Goal: Task Accomplishment & Management: Manage account settings

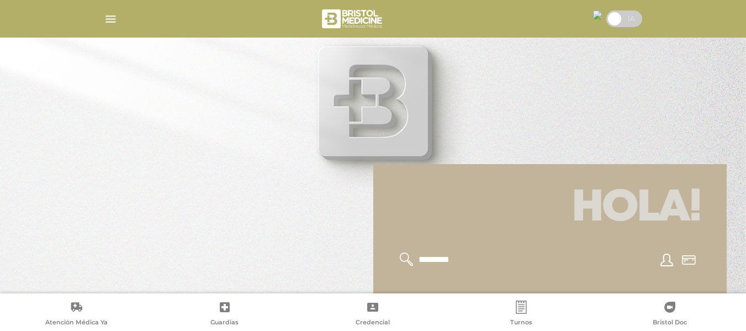
click at [536, 18] on img at bounding box center [597, 14] width 9 height 9
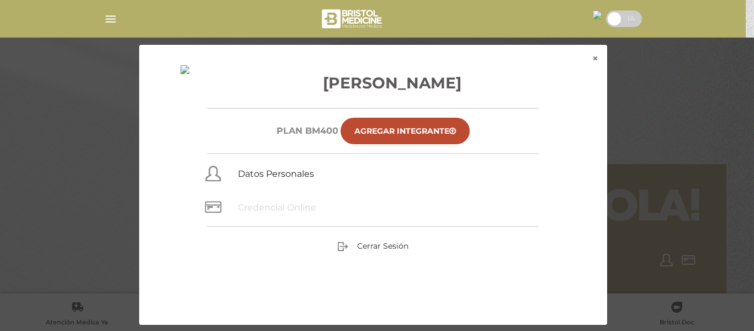
click at [292, 209] on link "Credencial Online" at bounding box center [277, 207] width 78 height 10
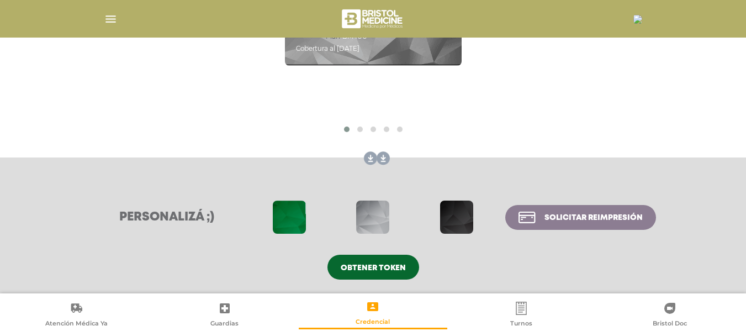
scroll to position [285, 0]
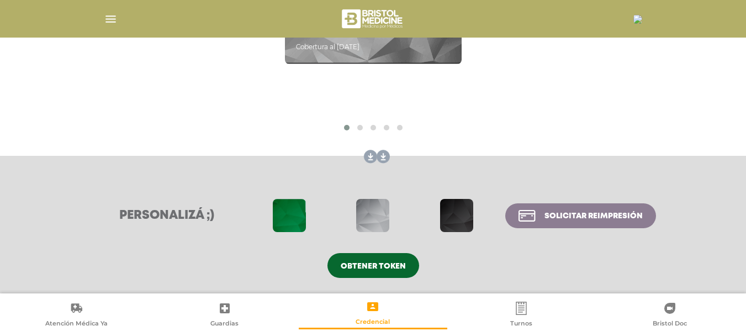
click at [281, 209] on span at bounding box center [289, 215] width 33 height 33
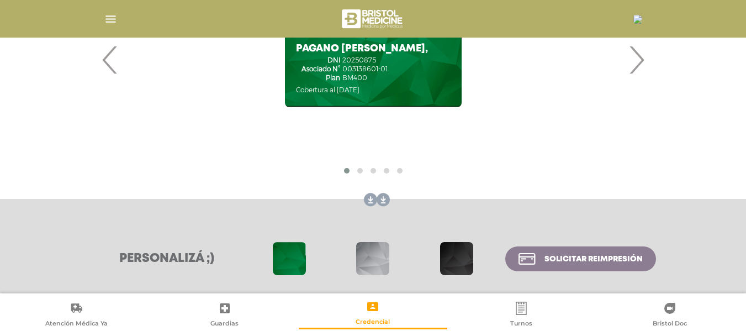
scroll to position [175, 0]
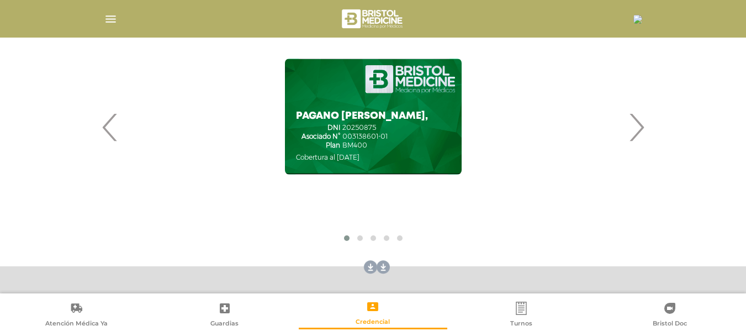
click at [631, 129] on span "›" at bounding box center [636, 127] width 22 height 60
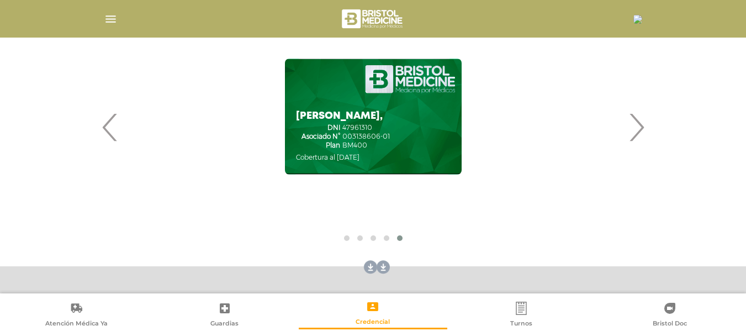
click at [634, 124] on span "›" at bounding box center [636, 127] width 22 height 60
click at [107, 133] on span "‹" at bounding box center [110, 127] width 22 height 60
click at [636, 127] on span "›" at bounding box center [636, 127] width 22 height 60
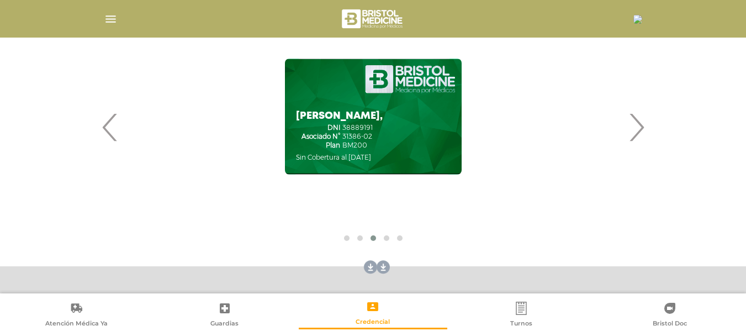
click at [636, 127] on span "›" at bounding box center [636, 127] width 22 height 60
click at [108, 127] on span "‹" at bounding box center [110, 127] width 22 height 60
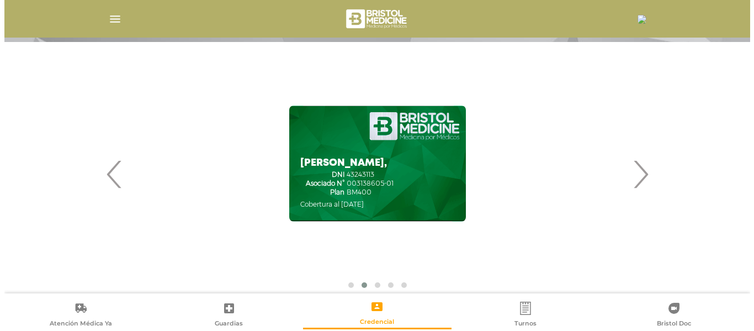
scroll to position [120, 0]
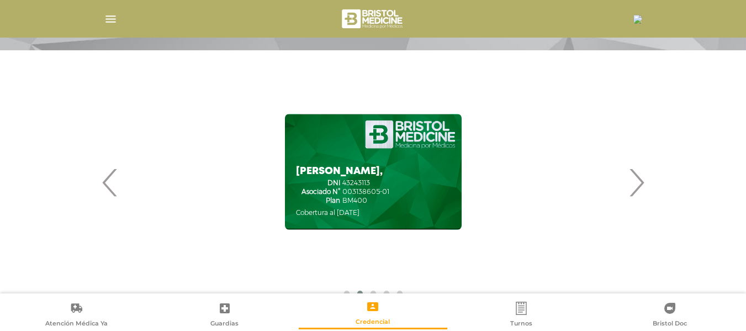
click at [108, 190] on span "‹" at bounding box center [110, 182] width 22 height 60
click at [634, 17] on img at bounding box center [637, 19] width 9 height 9
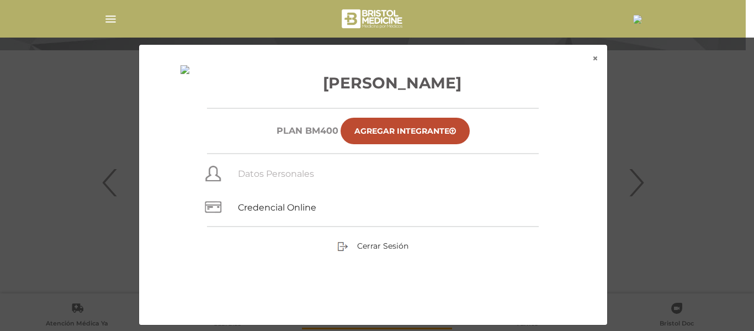
click at [253, 174] on link "Datos Personales" at bounding box center [276, 173] width 76 height 10
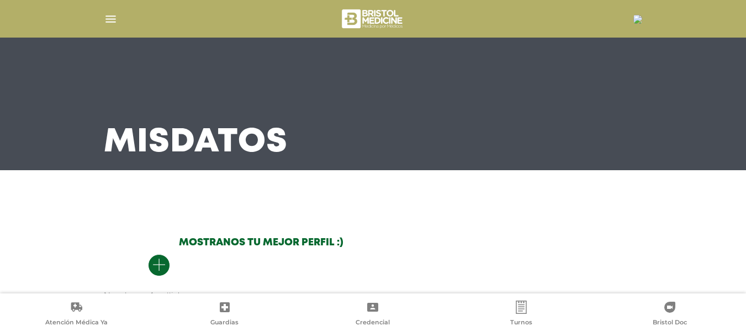
click at [633, 17] on img at bounding box center [637, 19] width 9 height 9
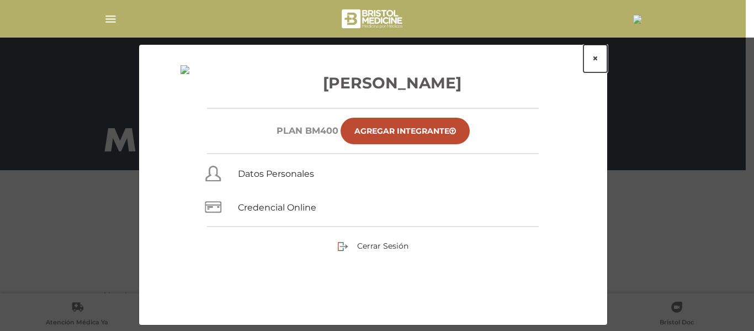
click at [592, 62] on button "×" at bounding box center [595, 59] width 24 height 28
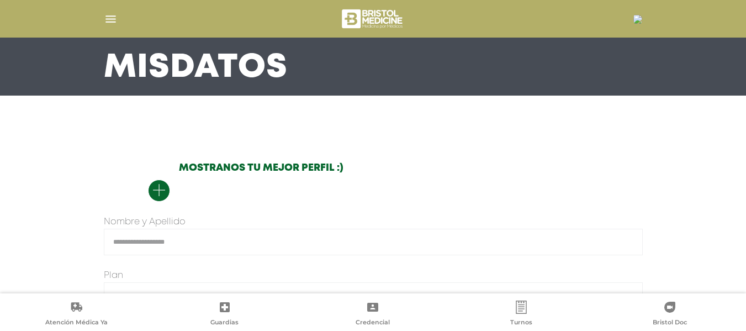
scroll to position [166, 0]
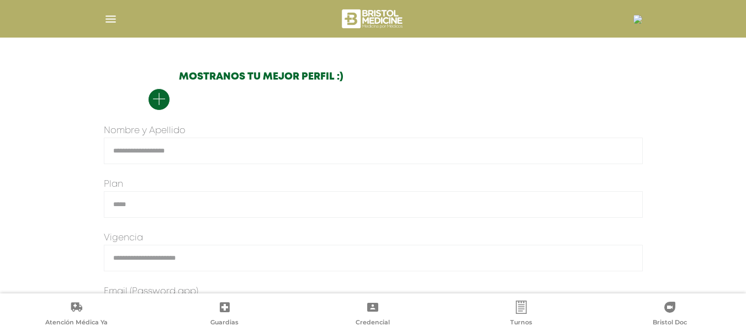
click at [157, 98] on icon "button" at bounding box center [158, 99] width 13 height 14
click at [0, 0] on input "file" at bounding box center [0, 0] width 0 height 0
click at [109, 18] on img "button" at bounding box center [111, 19] width 14 height 14
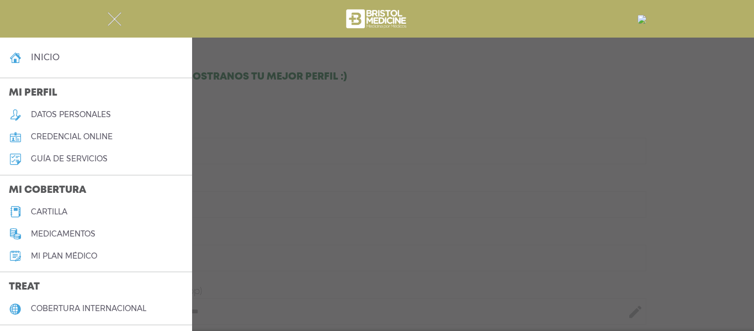
click at [118, 22] on img "button" at bounding box center [115, 19] width 14 height 14
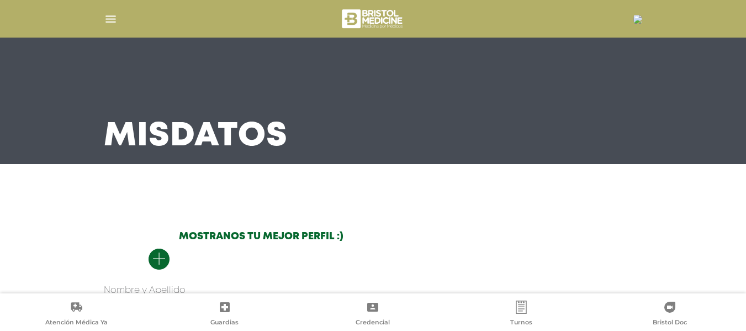
scroll to position [0, 0]
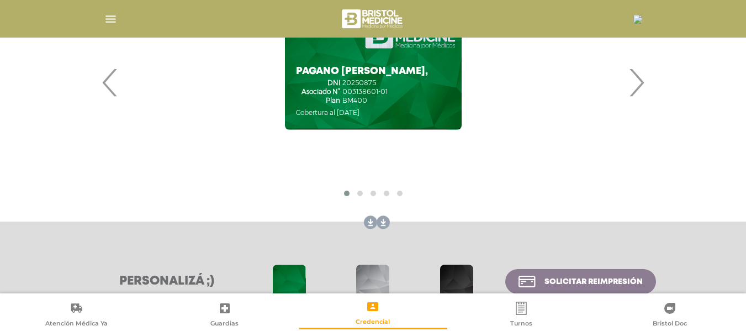
scroll to position [285, 0]
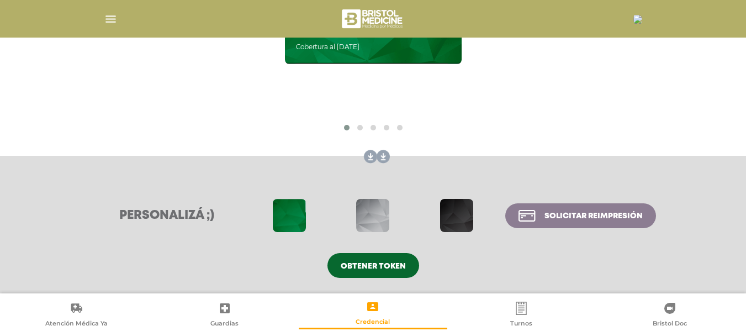
click at [385, 266] on span "Obtener token" at bounding box center [372, 266] width 65 height 8
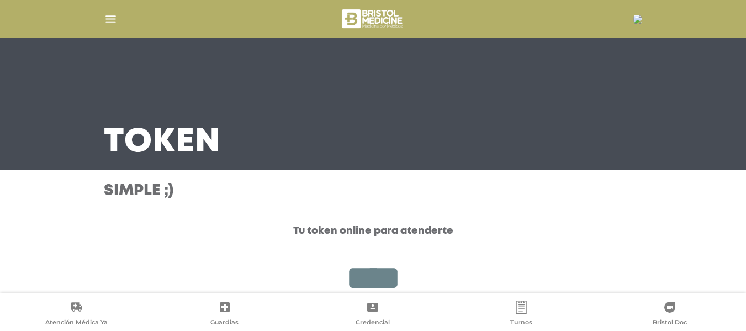
click at [109, 23] on img "button" at bounding box center [111, 19] width 14 height 14
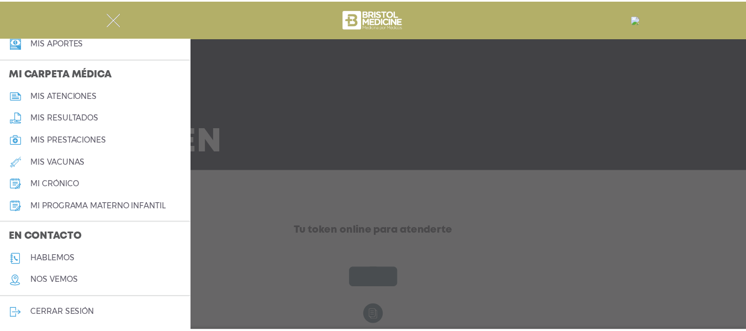
scroll to position [499, 0]
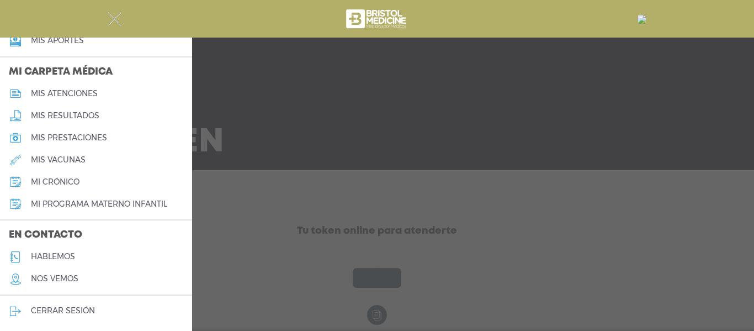
type input "****"
click at [105, 18] on div at bounding box center [376, 19] width 565 height 26
click at [118, 24] on img "button" at bounding box center [115, 19] width 14 height 14
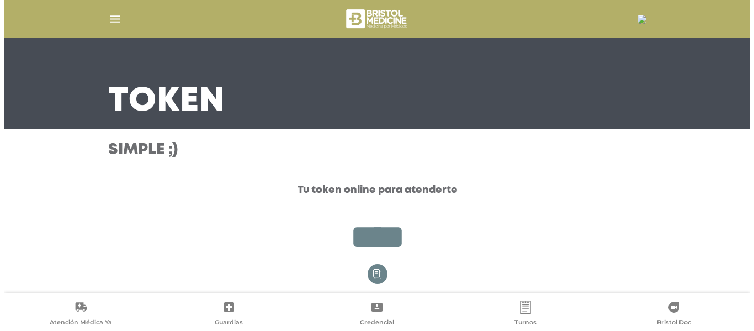
scroll to position [0, 0]
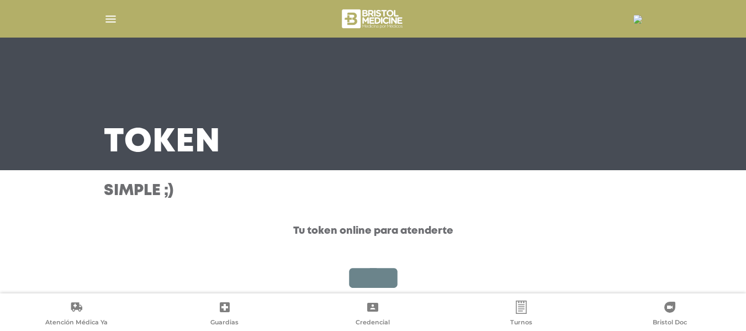
click at [635, 21] on img at bounding box center [637, 19] width 9 height 9
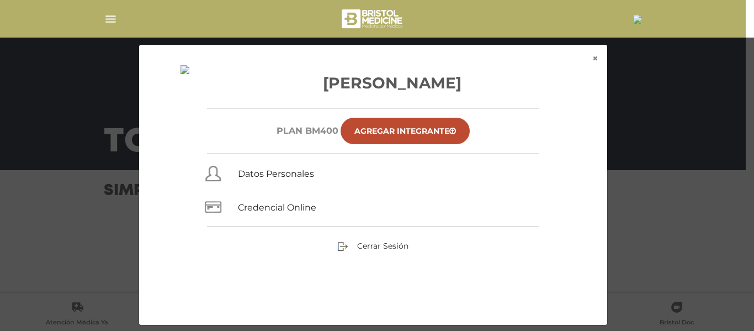
click at [635, 21] on img at bounding box center [637, 19] width 9 height 9
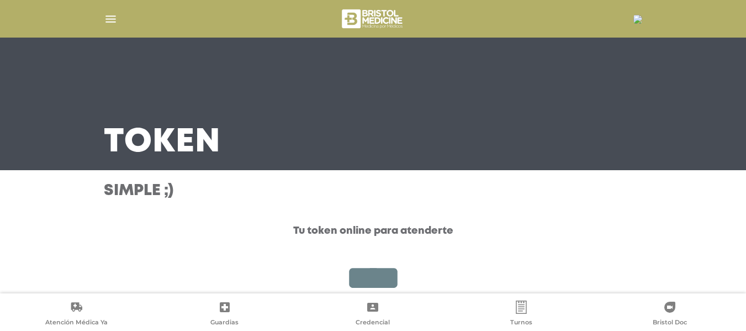
click at [635, 21] on img at bounding box center [637, 19] width 9 height 9
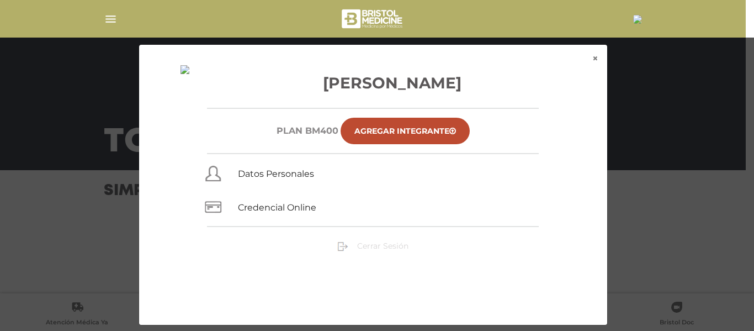
click at [399, 246] on span "Cerrar Sesión" at bounding box center [382, 246] width 51 height 10
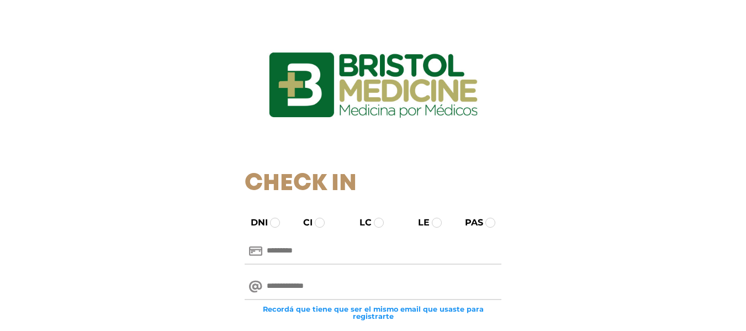
scroll to position [55, 0]
